Goal: Find specific page/section: Find specific page/section

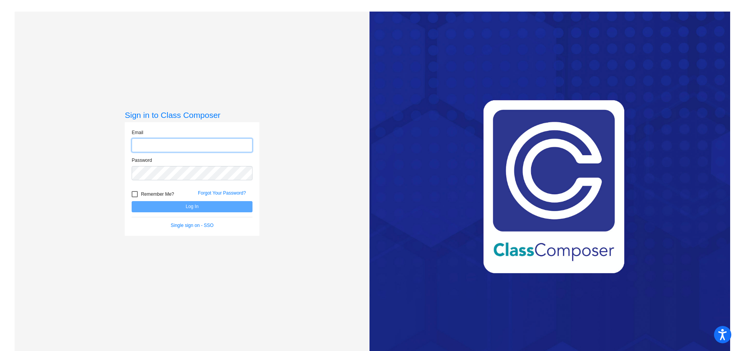
type input "[EMAIL_ADDRESS][DOMAIN_NAME]"
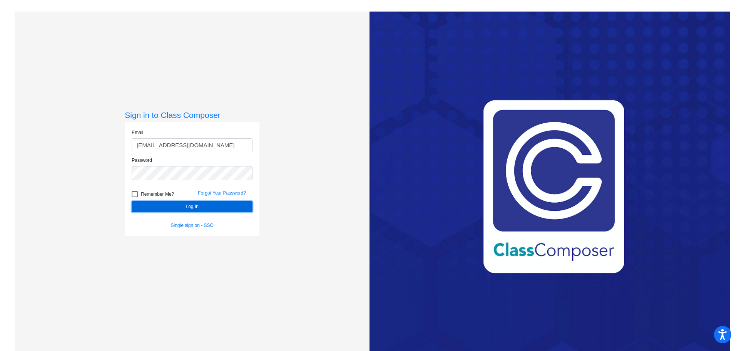
click at [222, 203] on button "Log In" at bounding box center [192, 206] width 121 height 11
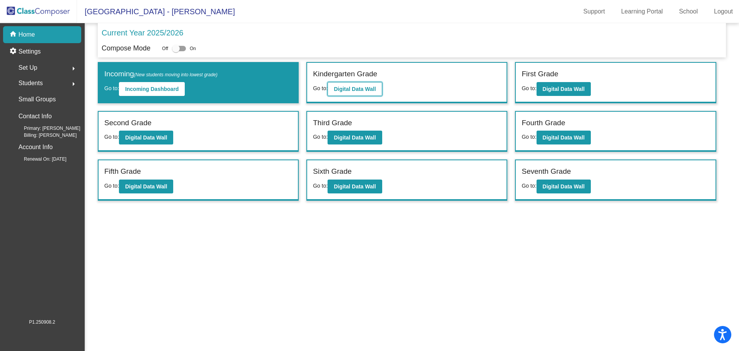
click at [366, 89] on b "Digital Data Wall" at bounding box center [355, 89] width 42 height 6
